Goal: Task Accomplishment & Management: Manage account settings

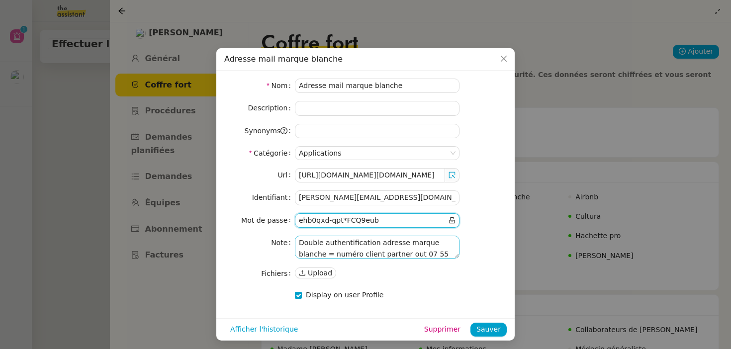
scroll to position [3, 0]
click at [506, 54] on span "Close" at bounding box center [504, 59] width 22 height 22
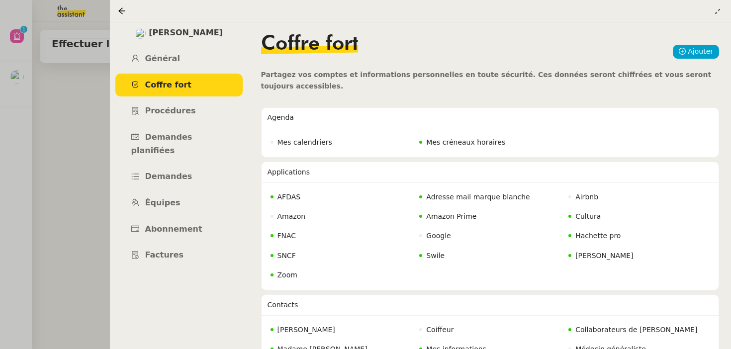
scroll to position [0, 0]
click at [722, 10] on icon at bounding box center [717, 11] width 10 height 6
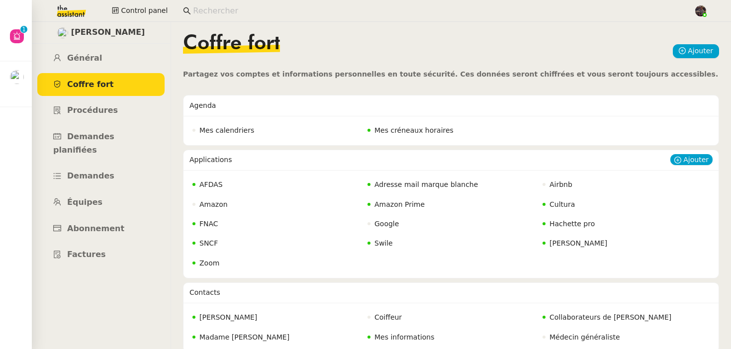
click at [410, 182] on span "Adresse mail marque blanche" at bounding box center [425, 184] width 103 height 8
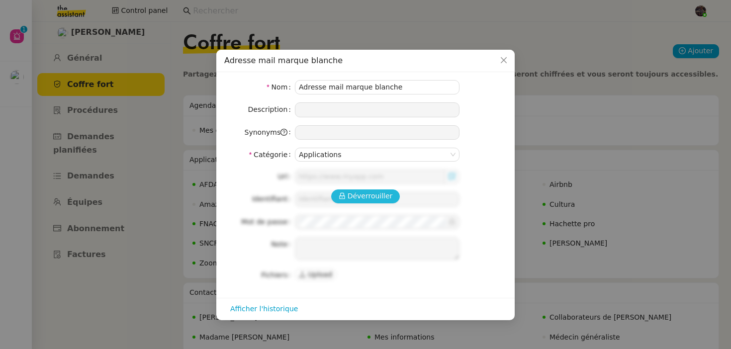
click at [378, 192] on span "Déverrouiller" at bounding box center [370, 195] width 45 height 11
type input "https://accounts.google.com/AddSession/signinchooser?hl=fr&continue=https%3A%2F…"
type input "[PERSON_NAME][EMAIL_ADDRESS][DOMAIN_NAME]"
type textarea "Double authentification adresse marque blanche = numéro client partner out 07 5…"
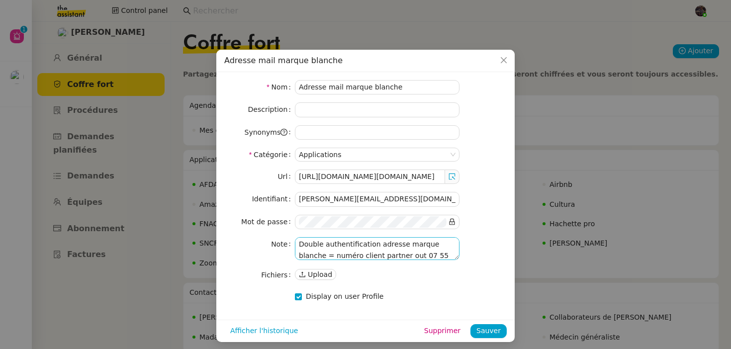
scroll to position [3, 0]
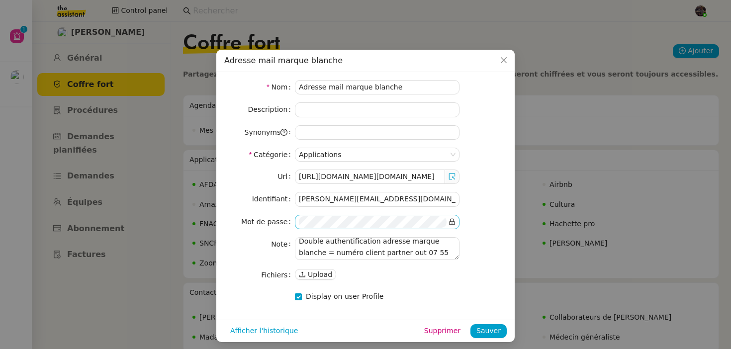
click at [455, 222] on nz-input-group at bounding box center [377, 222] width 165 height 14
click at [455, 222] on icon at bounding box center [451, 221] width 7 height 7
click at [430, 198] on input "[PERSON_NAME][EMAIL_ADDRESS][DOMAIN_NAME]" at bounding box center [377, 199] width 165 height 14
click at [495, 210] on div "Url https://accounts.google.com/AddSession/signinchooser?hl=fr&continue=https%3…" at bounding box center [365, 226] width 282 height 112
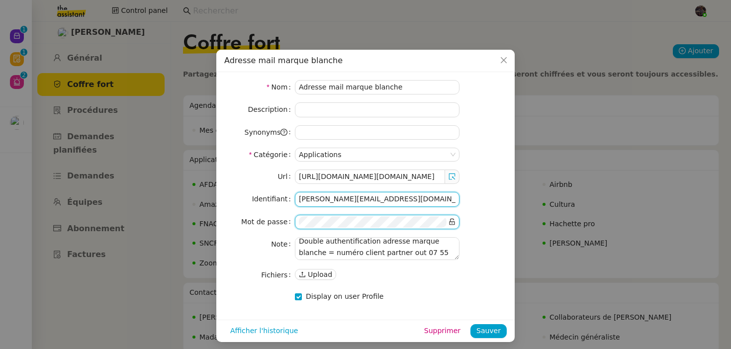
click at [309, 199] on input "[PERSON_NAME][EMAIL_ADDRESS][DOMAIN_NAME]" at bounding box center [377, 199] width 165 height 14
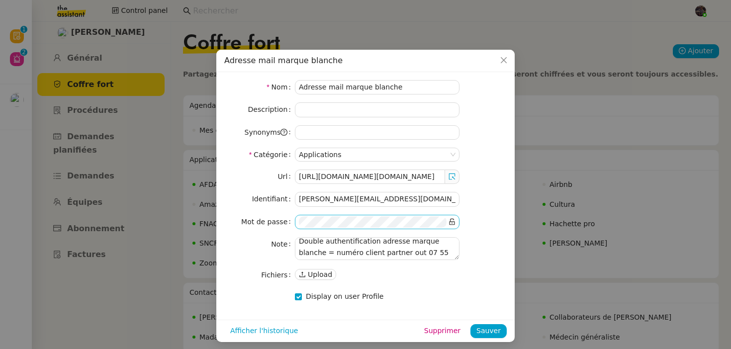
click at [345, 229] on nz-input-group at bounding box center [377, 222] width 165 height 14
click at [35, 71] on nz-modal-container "Adresse mail marque blanche Nom Adresse mail marque blanche Description Synonym…" at bounding box center [365, 174] width 731 height 349
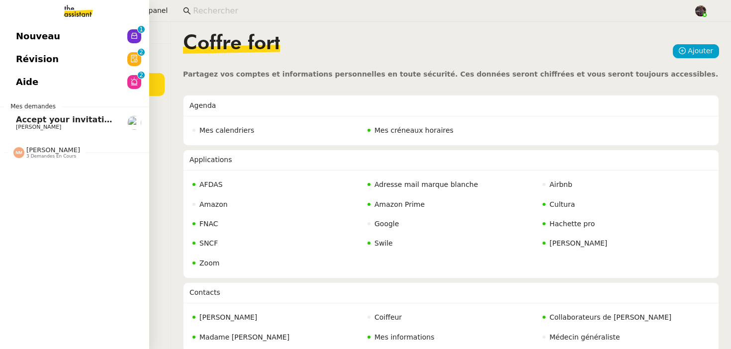
click at [20, 16] on link at bounding box center [74, 11] width 149 height 22
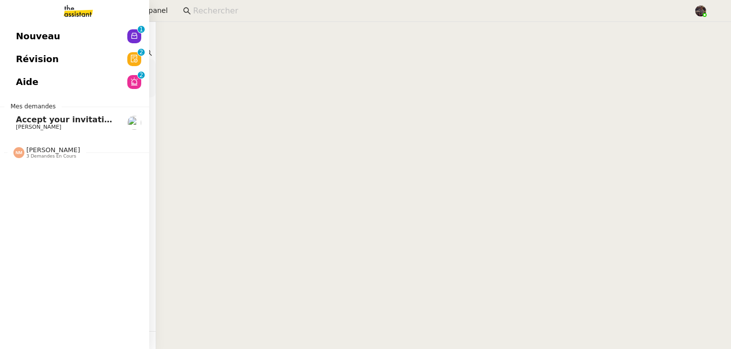
click at [33, 27] on link "Nouveau 0 1 2 3 4 5 6 7 8 9" at bounding box center [74, 36] width 149 height 23
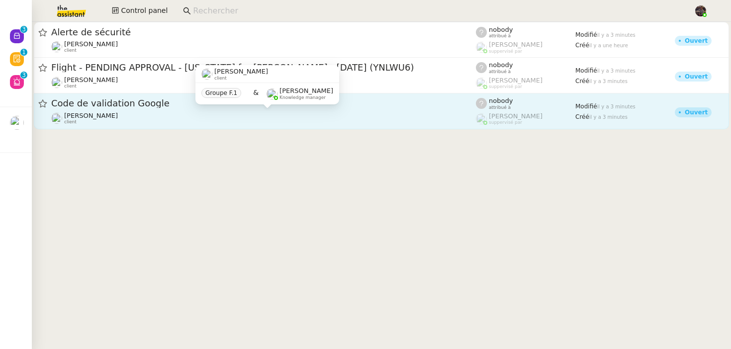
click at [256, 120] on div "Céline MAS client" at bounding box center [263, 118] width 425 height 13
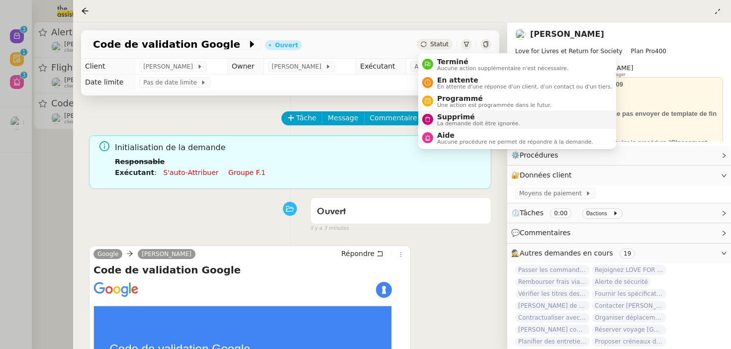
click at [442, 123] on span "La demande doit être ignorée." at bounding box center [478, 123] width 83 height 5
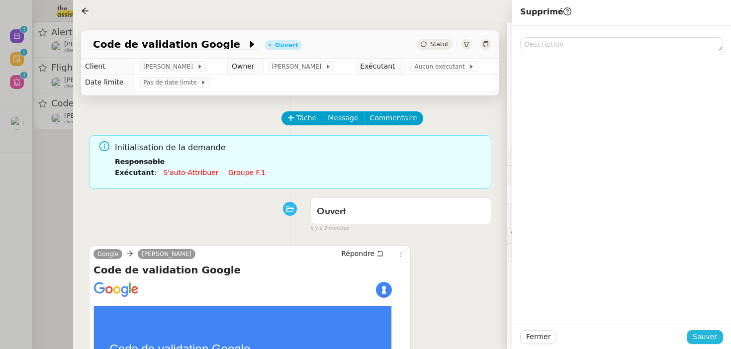
click at [709, 332] on span "Sauver" at bounding box center [705, 336] width 24 height 11
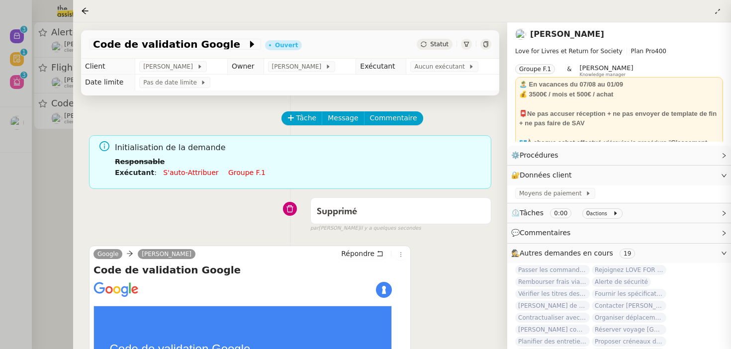
click at [48, 63] on div at bounding box center [365, 174] width 731 height 349
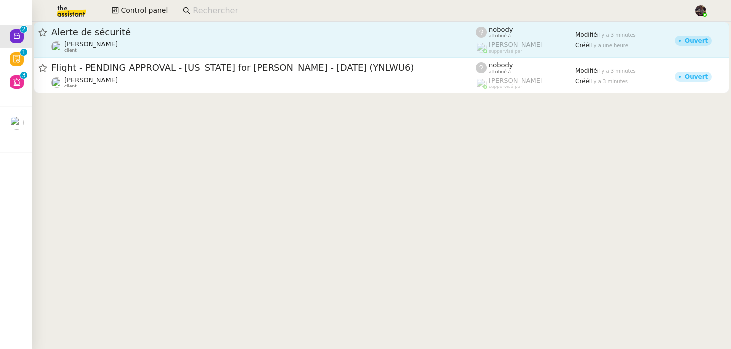
click at [79, 38] on div "Alerte de sécurité" at bounding box center [263, 32] width 425 height 12
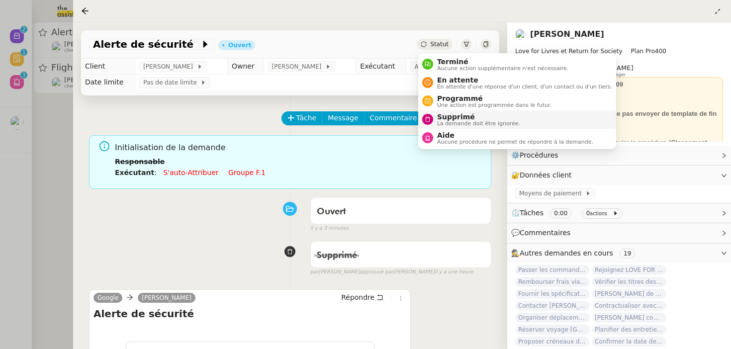
click at [456, 121] on span "La demande doit être ignorée." at bounding box center [478, 123] width 83 height 5
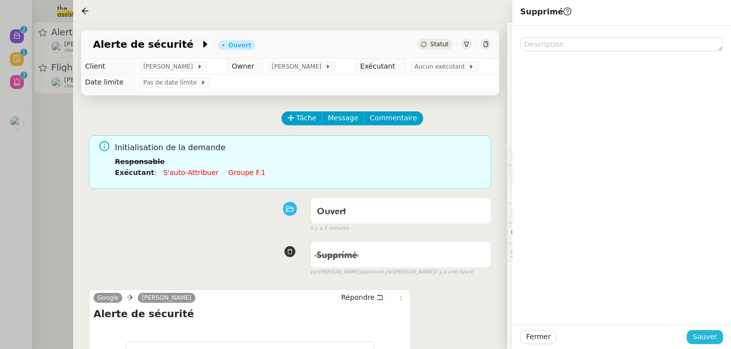
click at [713, 335] on span "Sauver" at bounding box center [705, 336] width 24 height 11
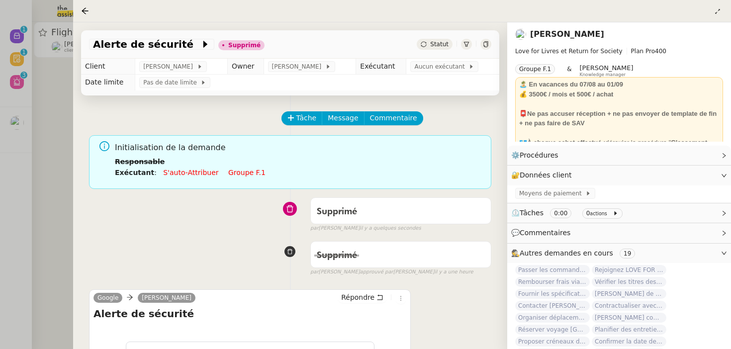
click at [565, 30] on link "[PERSON_NAME]" at bounding box center [567, 33] width 74 height 9
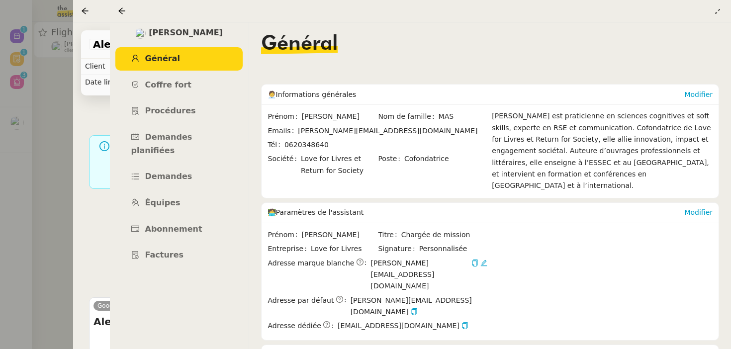
click at [710, 12] on div at bounding box center [421, 11] width 606 height 14
click at [716, 11] on icon at bounding box center [717, 11] width 6 height 6
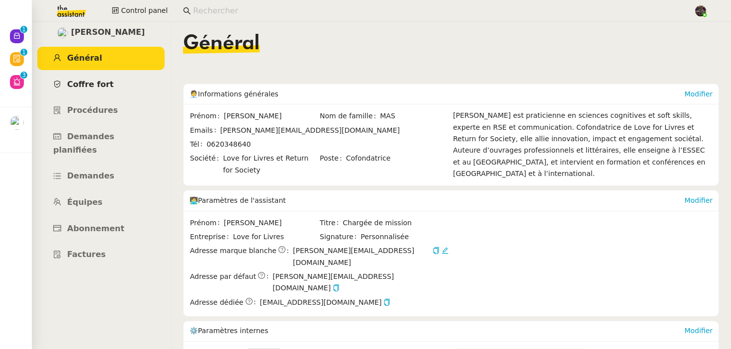
click at [109, 78] on link "Coffre fort" at bounding box center [100, 84] width 127 height 23
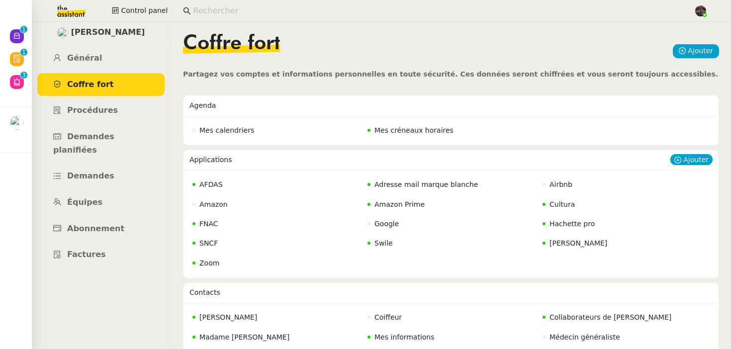
click at [444, 187] on span "Adresse mail marque blanche" at bounding box center [425, 184] width 103 height 8
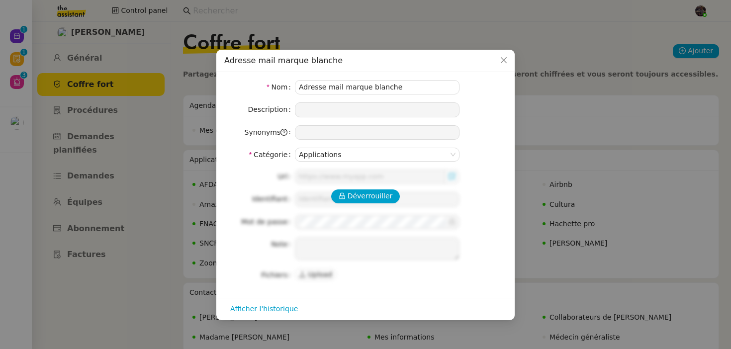
click at [383, 182] on div "Déverrouiller Url Identifiant Mot de passe Note Fichiers Upload" at bounding box center [365, 226] width 282 height 112
click at [381, 192] on span "Déverrouiller" at bounding box center [370, 195] width 45 height 11
type input "https://accounts.google.com/AddSession/signinchooser?hl=fr&continue=https%3A%2F…"
type input "[PERSON_NAME][EMAIL_ADDRESS][DOMAIN_NAME]"
type textarea "Double authentification adresse marque blanche = numéro client partner out 07 5…"
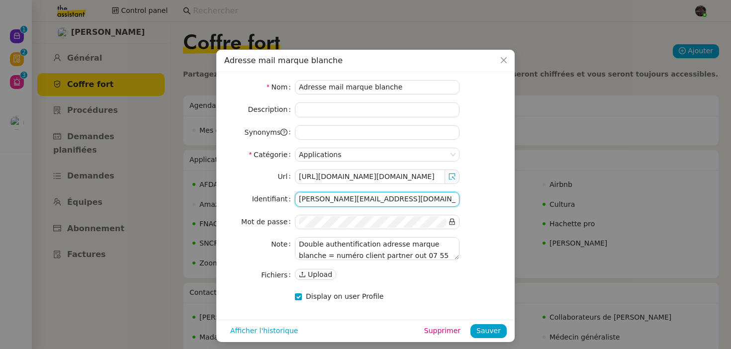
click at [343, 202] on input "[PERSON_NAME][EMAIL_ADDRESS][DOMAIN_NAME]" at bounding box center [377, 199] width 165 height 14
click at [502, 55] on span "Close" at bounding box center [504, 61] width 22 height 22
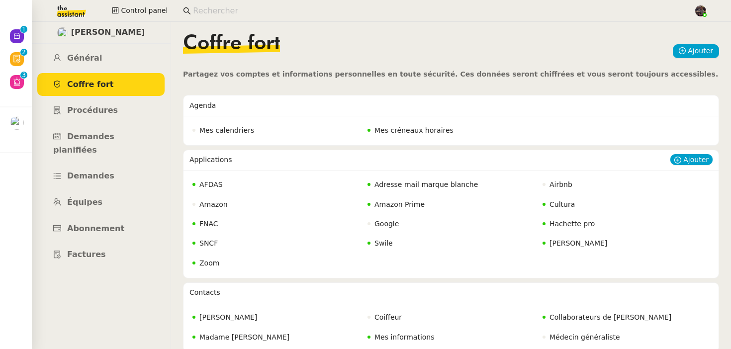
click at [684, 154] on div "Ajouter" at bounding box center [691, 160] width 42 height 20
click at [681, 158] on icon at bounding box center [677, 160] width 7 height 7
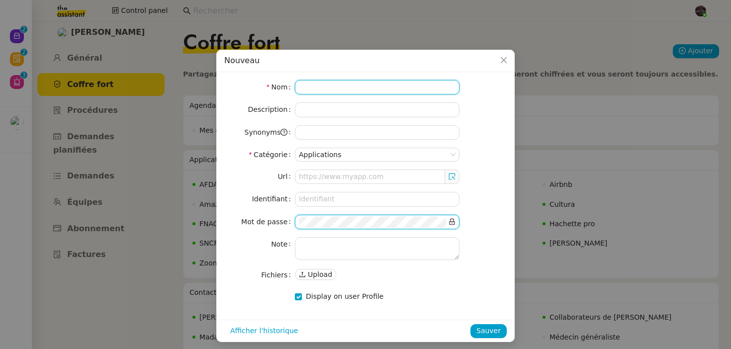
click at [315, 86] on input at bounding box center [377, 87] width 165 height 14
type input "Qonto"
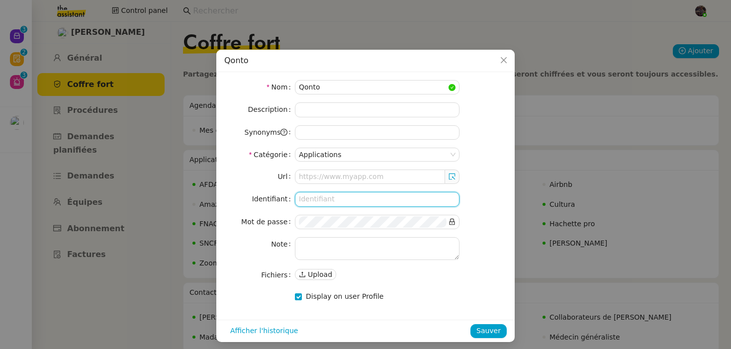
click at [313, 202] on input at bounding box center [377, 199] width 165 height 14
paste input "[PERSON_NAME][EMAIL_ADDRESS][DOMAIN_NAME]"
type input "[PERSON_NAME][EMAIL_ADDRESS][DOMAIN_NAME]"
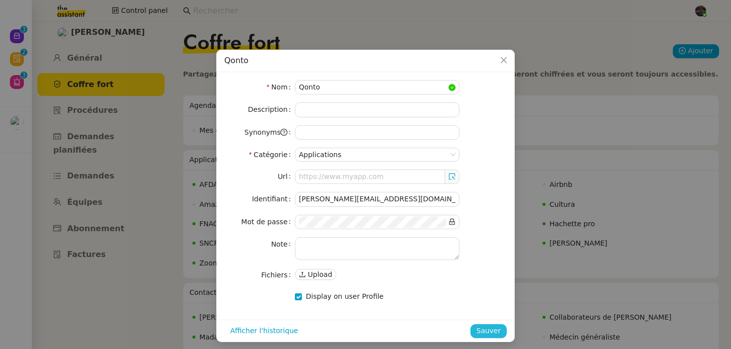
click at [480, 324] on button "Sauver" at bounding box center [488, 331] width 36 height 14
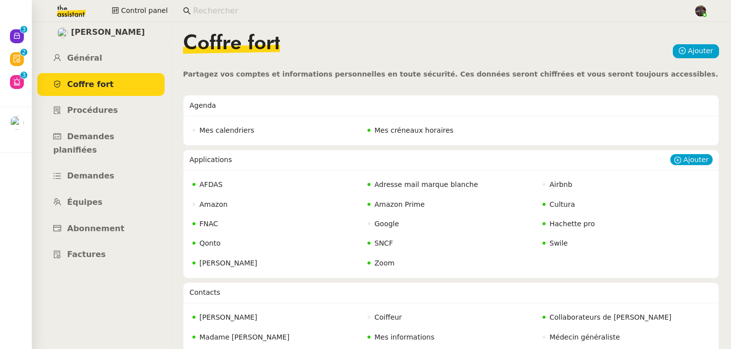
click at [214, 241] on span "Qonto" at bounding box center [209, 243] width 21 height 8
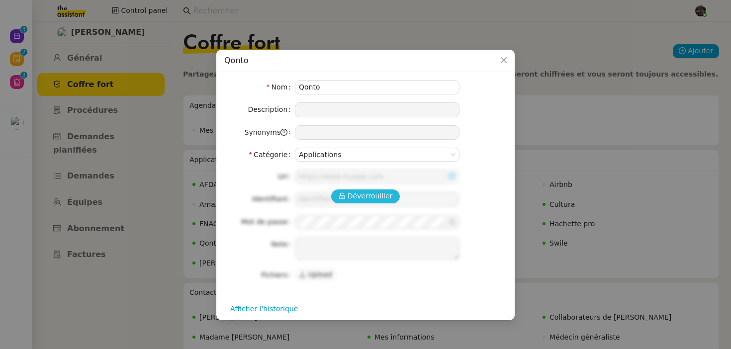
click at [381, 191] on span "Déverrouiller" at bounding box center [370, 195] width 45 height 11
type input "[PERSON_NAME][EMAIL_ADDRESS][DOMAIN_NAME]"
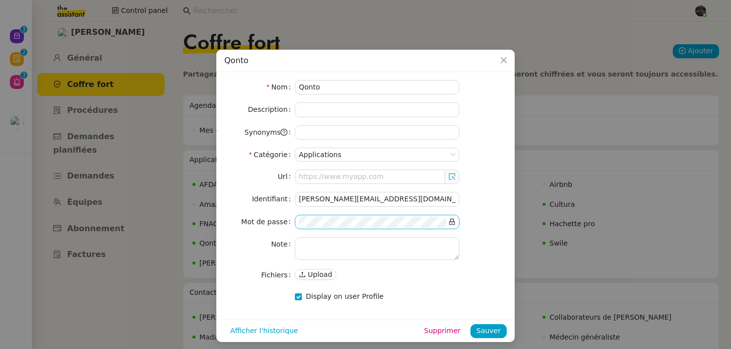
click at [447, 224] on nz-input-group at bounding box center [377, 222] width 165 height 14
click at [453, 224] on icon at bounding box center [451, 221] width 7 height 7
click at [505, 66] on span "Close" at bounding box center [504, 61] width 22 height 22
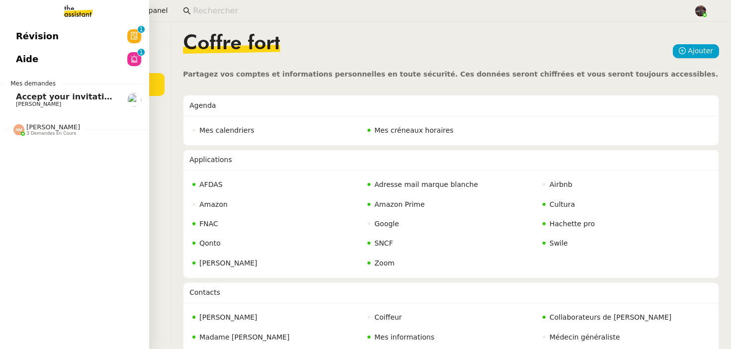
click at [22, 45] on link "Révision 0 1 2 3 4 5 6 7 8 9" at bounding box center [74, 36] width 149 height 23
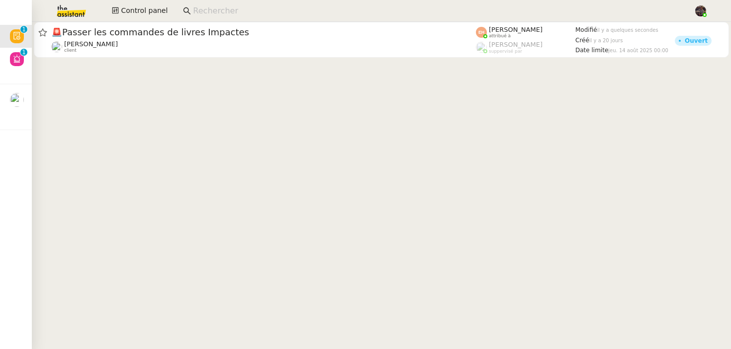
click at [171, 119] on cdk-virtual-scroll-viewport "🚨 Passer les commandes de livres Impactes Céline MAS client Esther Hillenbrand …" at bounding box center [381, 185] width 699 height 327
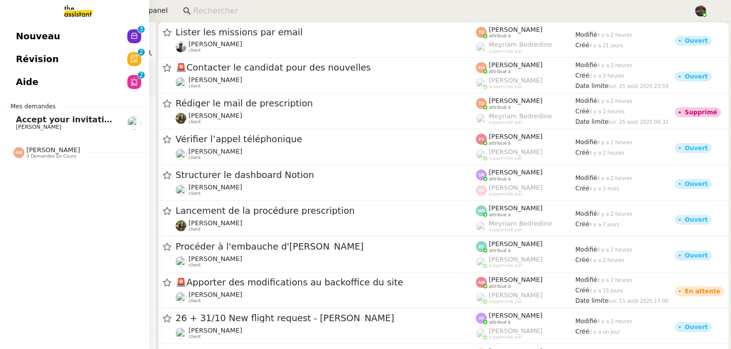
click at [29, 60] on link "Révision 0 1 2 3 4 5 6 7 8 9" at bounding box center [74, 59] width 149 height 23
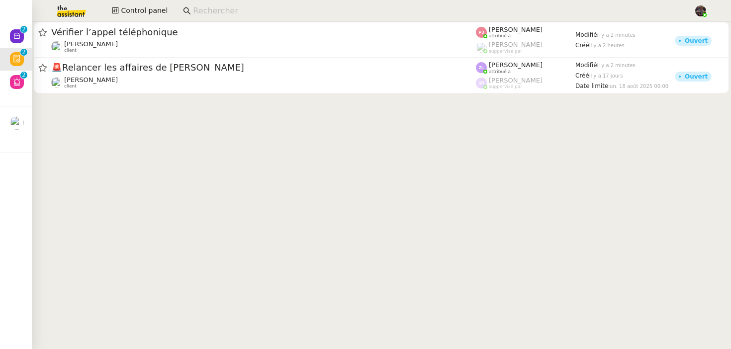
click at [251, 56] on link "Vérifier l’appel téléphonique Tina KHAMVENE client Pauline Jennah attribué à Fr…" at bounding box center [381, 40] width 695 height 36
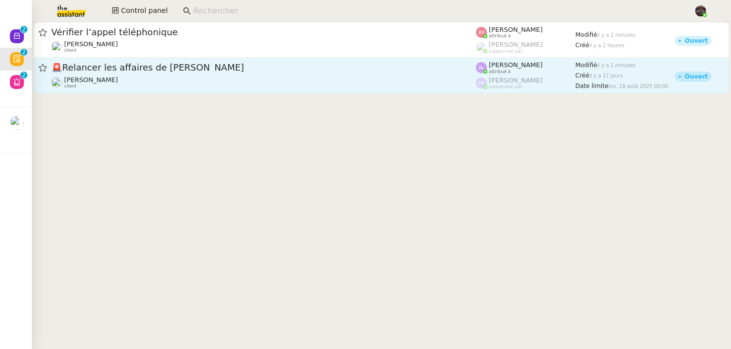
click at [244, 78] on div "Thomas SOULIER client" at bounding box center [263, 82] width 425 height 13
click at [263, 72] on span "🚨 Relancer les affaires de Franck" at bounding box center [263, 67] width 425 height 9
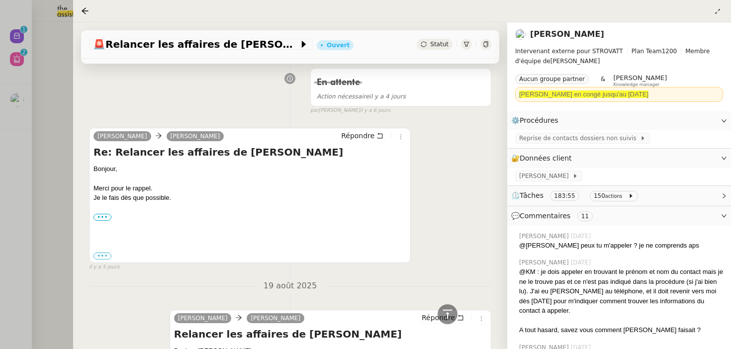
scroll to position [607, 0]
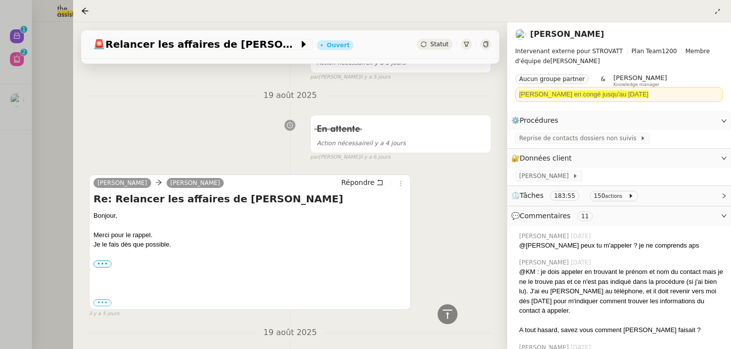
click at [47, 125] on div at bounding box center [365, 174] width 731 height 349
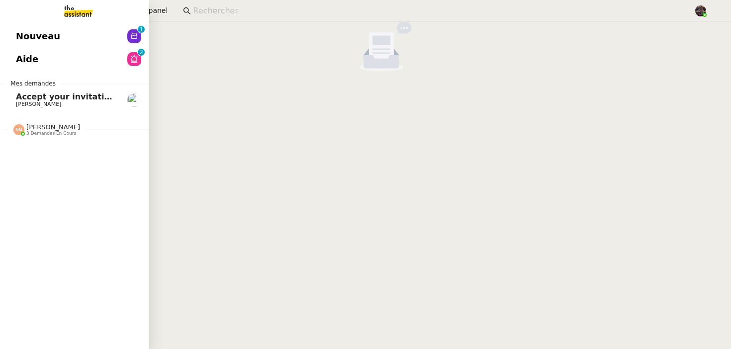
click at [5, 28] on link "Nouveau 0 1 2 3 4 5 6 7 8 9" at bounding box center [74, 36] width 149 height 23
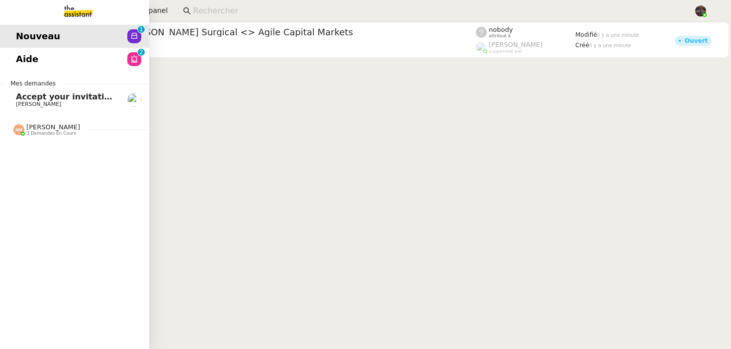
click at [55, 87] on span "Mes demandes" at bounding box center [32, 84] width 57 height 10
click at [54, 106] on span "[PERSON_NAME]" at bounding box center [38, 104] width 45 height 6
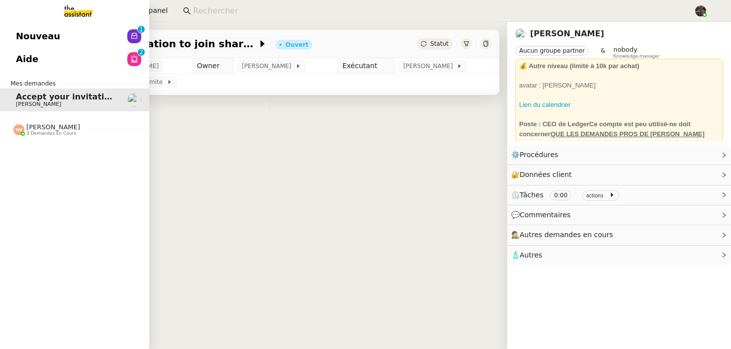
click at [55, 123] on span "[PERSON_NAME]" at bounding box center [53, 126] width 54 height 7
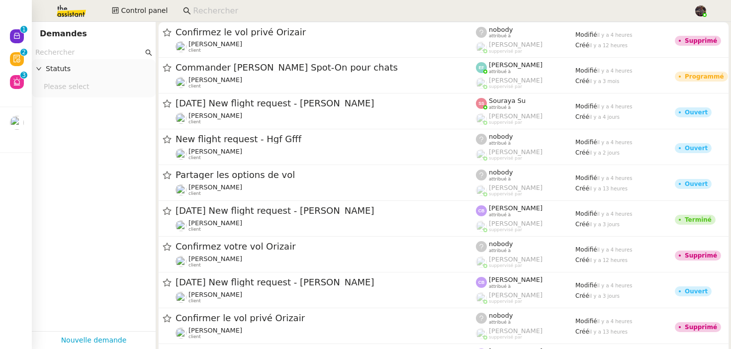
click at [219, 4] on input at bounding box center [438, 10] width 491 height 13
paste input "Maleyran Juliane"
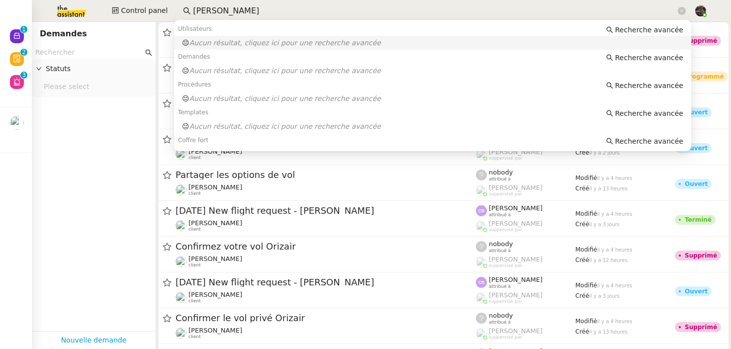
click at [213, 10] on input "Maleyran Juliane" at bounding box center [434, 10] width 483 height 13
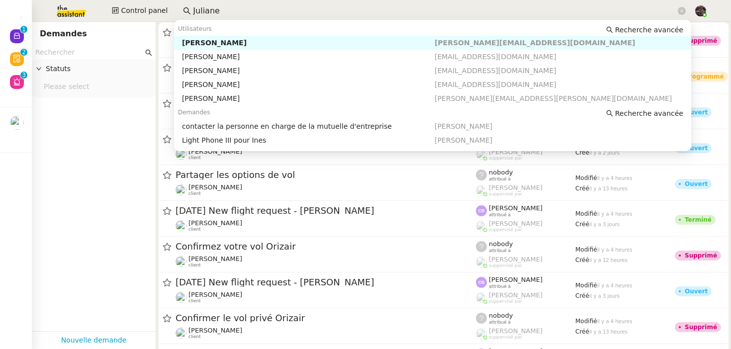
type input "Juliane"
click at [223, 31] on div "Utilisateurs Recherche avancée" at bounding box center [432, 29] width 517 height 14
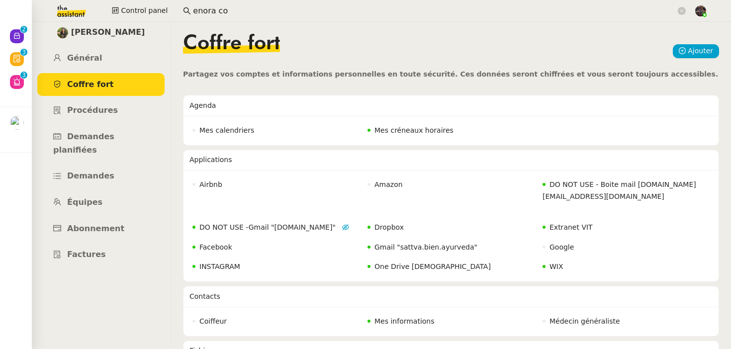
click at [229, 8] on input "enora co" at bounding box center [434, 10] width 483 height 13
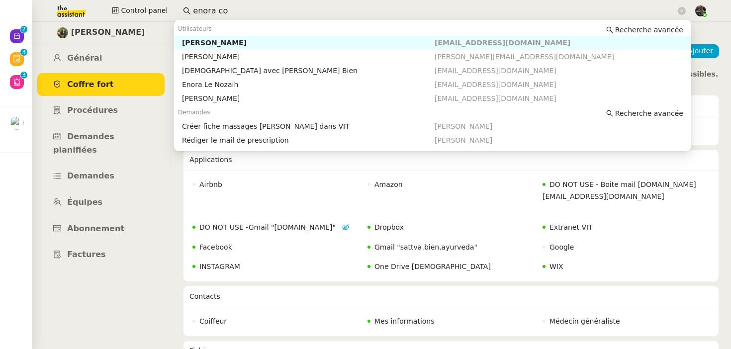
click at [229, 8] on input "enora co" at bounding box center [434, 10] width 483 height 13
paste input "Ahmed AIT ZAID"
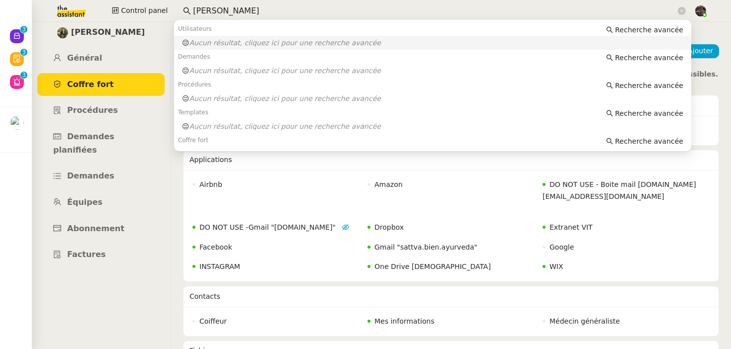
type input "Ahmed AIT ZAID"
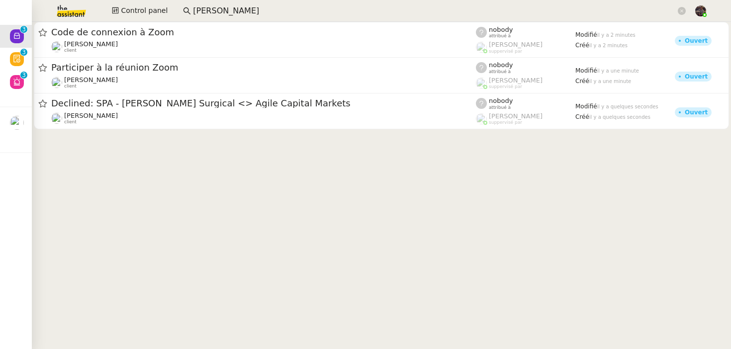
click at [244, 211] on cdk-virtual-scroll-viewport "Code de connexion à Zoom Michael Khayat client nobody attribué à Frédérique Alb…" at bounding box center [381, 185] width 699 height 327
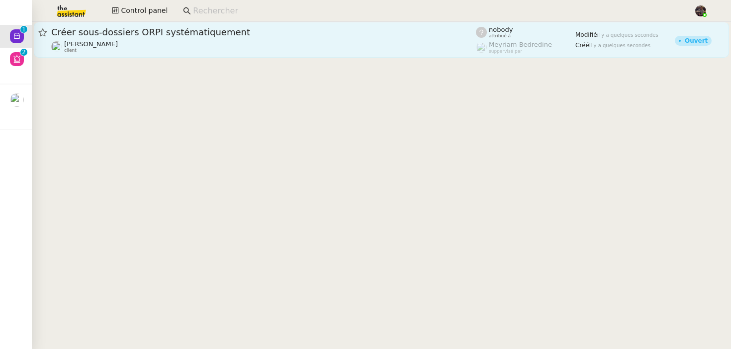
click at [112, 31] on span "Créer sous-dossiers ORPI systématiquement" at bounding box center [263, 32] width 425 height 9
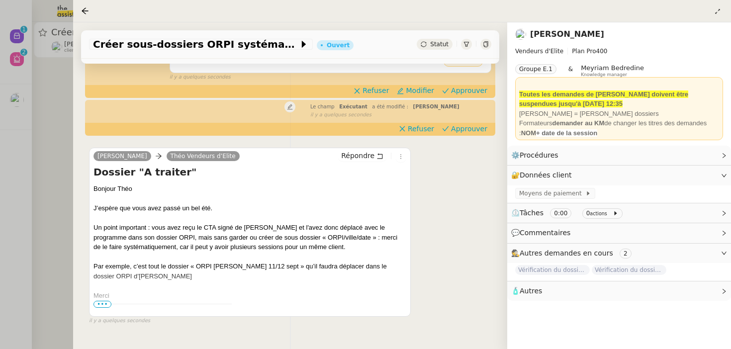
scroll to position [245, 0]
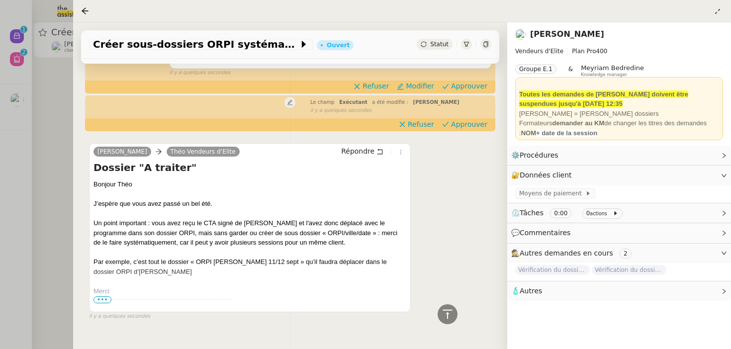
click at [97, 301] on span "•••" at bounding box center [102, 299] width 18 height 7
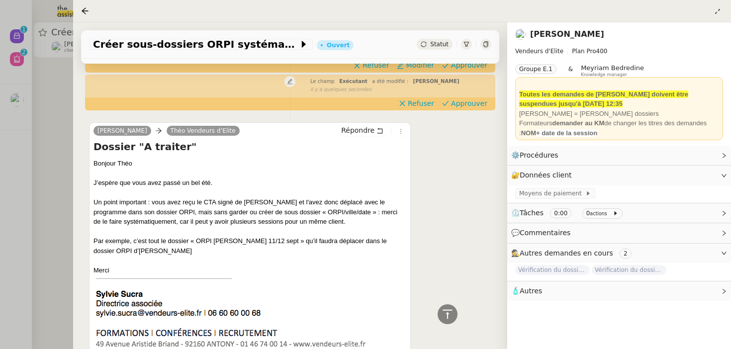
scroll to position [195, 0]
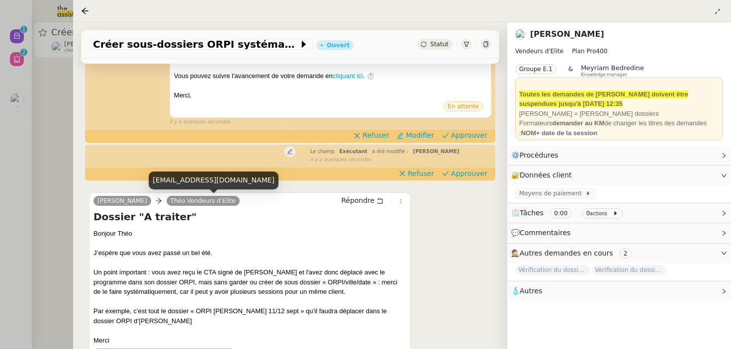
click at [81, 160] on div "Tâche Message Commentaire Veuillez patienter une erreur s'est produite 👌👌👌 mess…" at bounding box center [290, 206] width 434 height 613
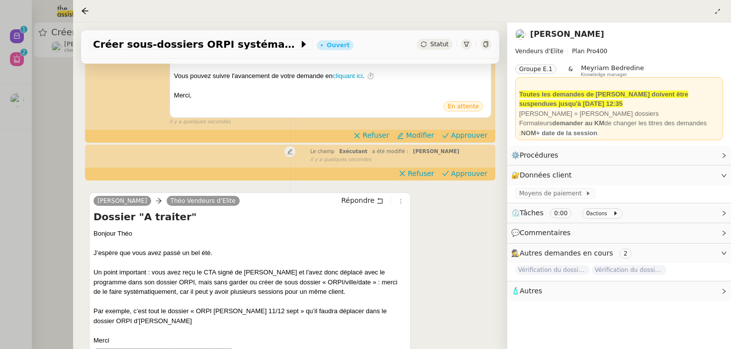
click at [51, 160] on div at bounding box center [365, 174] width 731 height 349
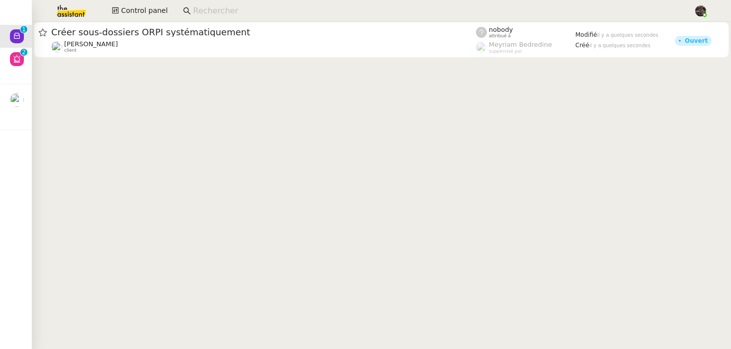
click at [49, 79] on div at bounding box center [365, 174] width 731 height 349
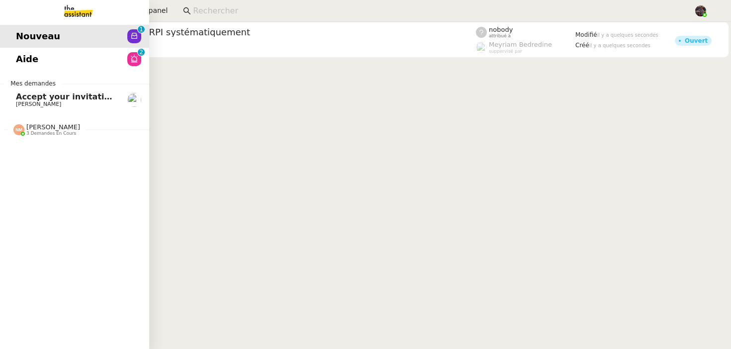
click at [14, 46] on link "Nouveau 0 1 2 3 4 5 6 7 8 9" at bounding box center [74, 36] width 149 height 23
click at [39, 61] on link "Aide 0 1 2 3 4 5 6 7 8 9" at bounding box center [74, 59] width 149 height 23
